Goal: Task Accomplishment & Management: Manage account settings

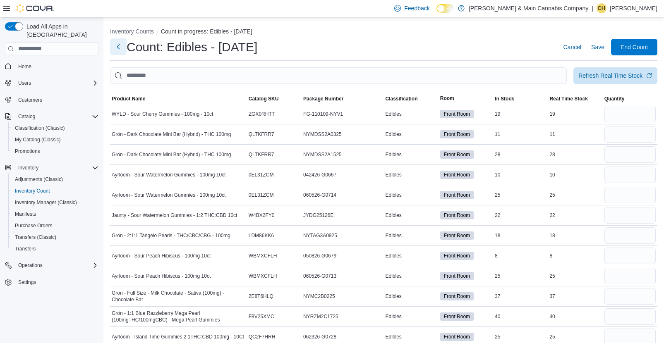
click at [121, 43] on button "Next" at bounding box center [118, 46] width 17 height 17
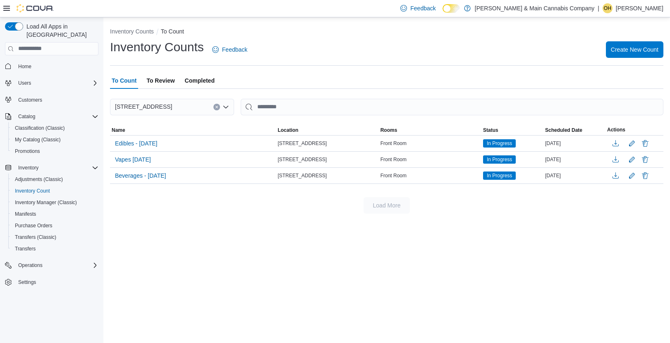
click at [190, 79] on span "Completed" at bounding box center [200, 80] width 30 height 17
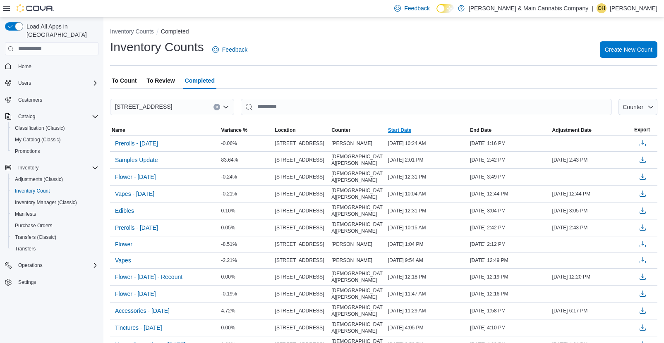
click at [424, 129] on span "Start Date" at bounding box center [427, 130] width 82 height 10
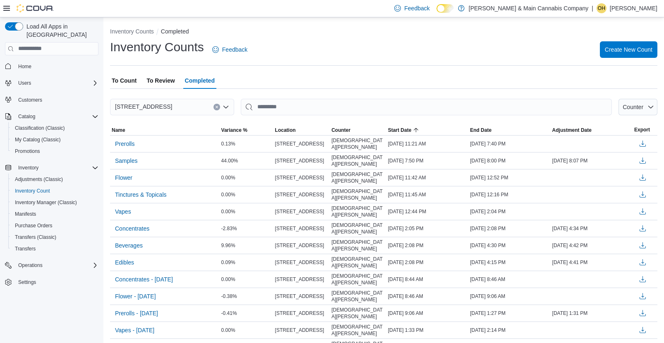
click at [434, 124] on div at bounding box center [383, 120] width 547 height 10
click at [430, 129] on span "Start Date" at bounding box center [427, 130] width 82 height 10
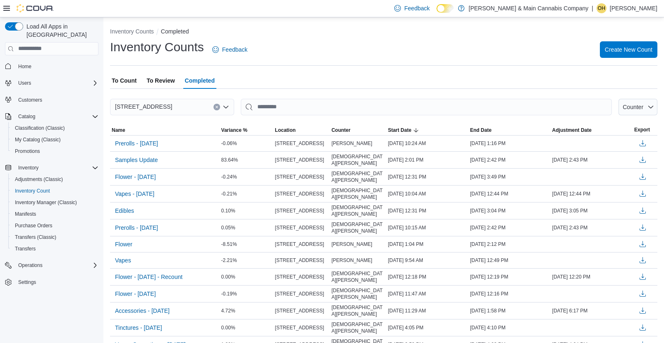
click at [293, 77] on div "To Count To Review Completed" at bounding box center [383, 80] width 547 height 17
click at [302, 89] on div "To Count To Review Completed" at bounding box center [383, 80] width 547 height 17
click at [18, 62] on link "Home" at bounding box center [25, 67] width 20 height 10
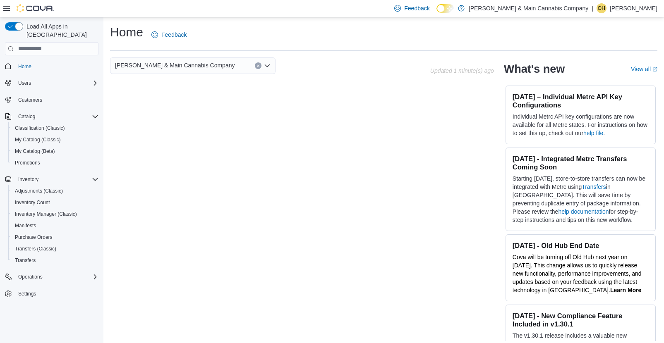
click at [627, 5] on p "Olivia Higgins" at bounding box center [634, 8] width 48 height 10
click at [610, 81] on span "Sign Out" at bounding box center [604, 80] width 22 height 8
